Goal: Find specific page/section: Find specific page/section

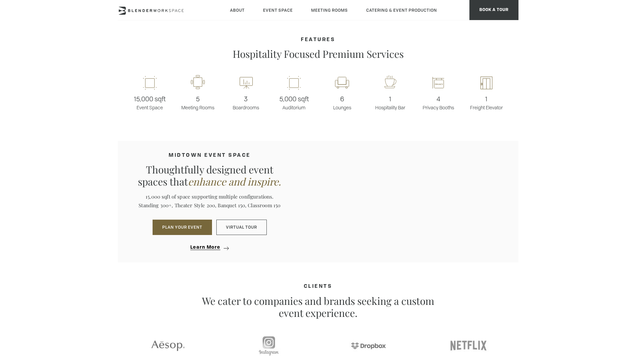
scroll to position [909, 0]
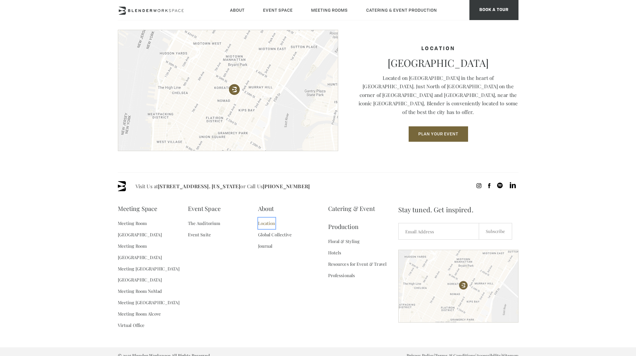
click at [270, 224] on link "Location" at bounding box center [266, 222] width 17 height 11
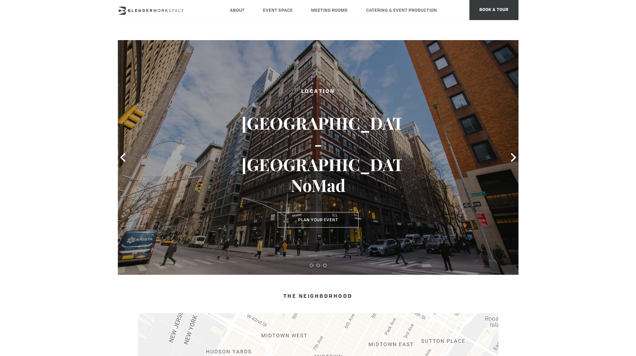
type div "2025-08-27"
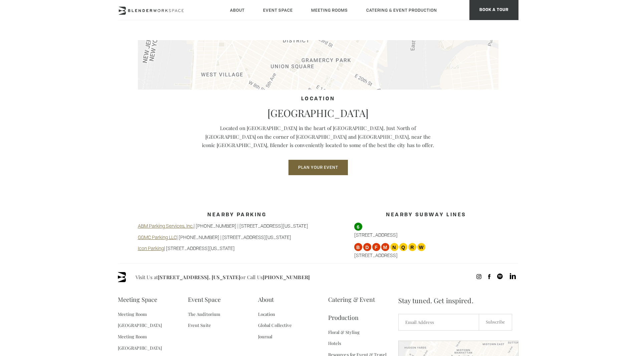
scroll to position [513, 0]
